Goal: Navigation & Orientation: Understand site structure

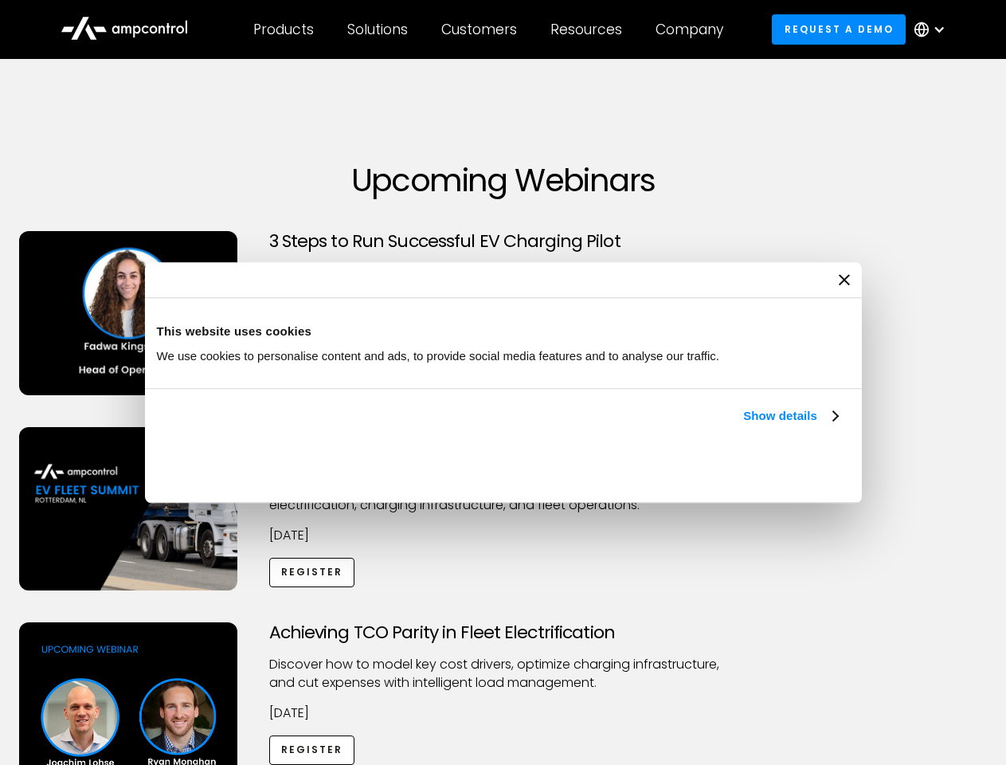
click at [743, 425] on link "Show details" at bounding box center [790, 415] width 94 height 19
click at [0, 0] on div "Necessary cookies help make a website usable by enabling basic functions like p…" at bounding box center [0, 0] width 0 height 0
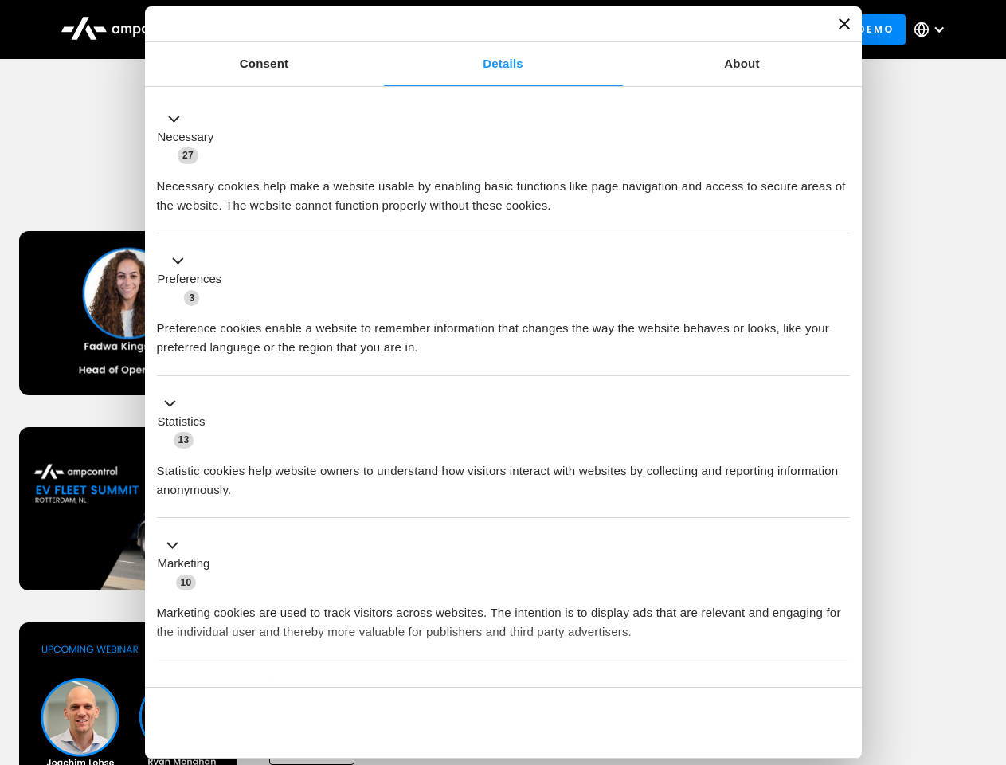
click at [988, 642] on div "Achieving TCO Parity in Fleet Electrification Discover how to model key cost dr…" at bounding box center [503, 747] width 1000 height 250
click at [490, 29] on div "Customers" at bounding box center [479, 30] width 76 height 18
click at [283, 29] on div "Products" at bounding box center [283, 30] width 61 height 18
click at [378, 29] on div "Solutions" at bounding box center [377, 30] width 61 height 18
click at [482, 29] on div "Customers" at bounding box center [479, 30] width 76 height 18
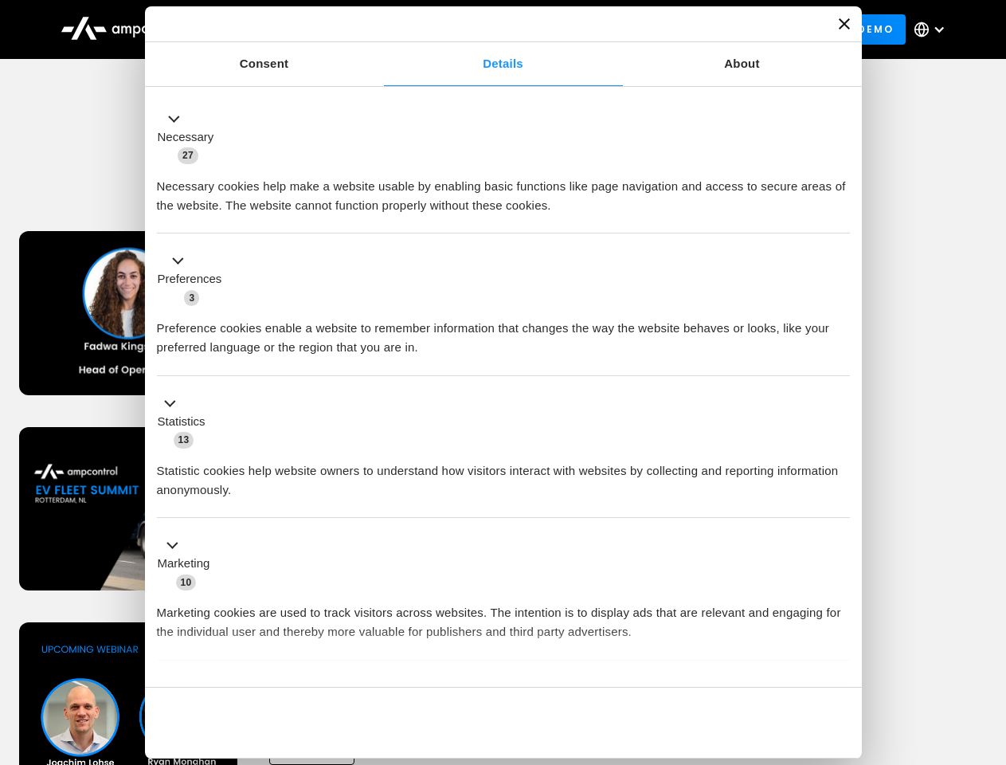
click at [589, 29] on div "Resources" at bounding box center [586, 30] width 72 height 18
click at [695, 29] on div "Company" at bounding box center [689, 30] width 68 height 18
